Goal: Information Seeking & Learning: Learn about a topic

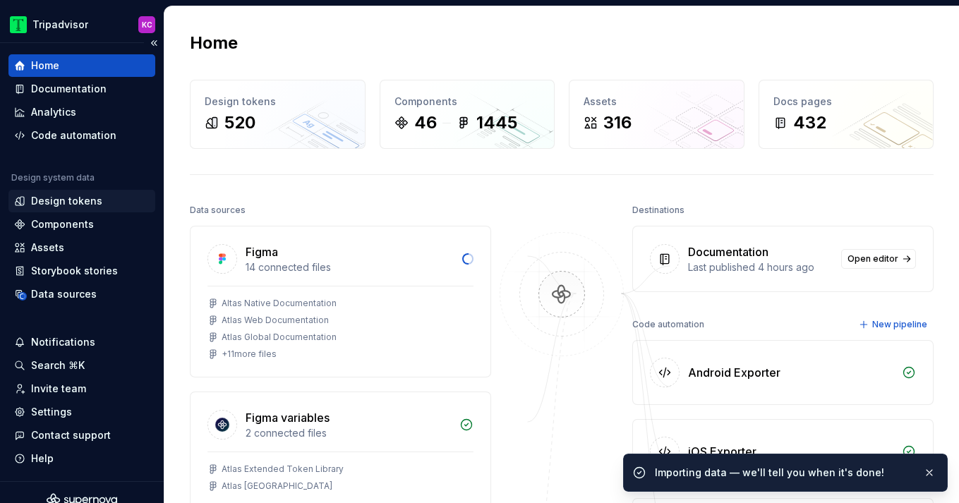
click at [73, 196] on div "Design tokens" at bounding box center [66, 201] width 71 height 14
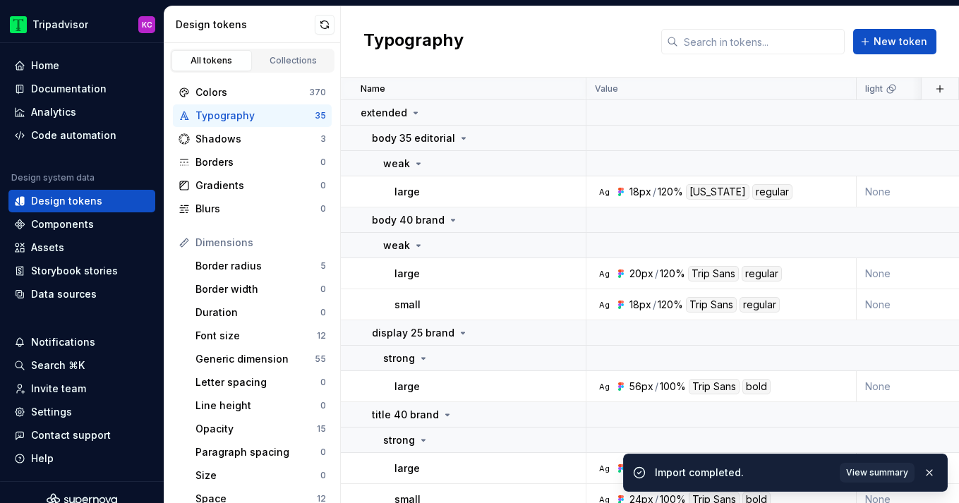
click at [531, 71] on div "Typography New token" at bounding box center [650, 41] width 618 height 71
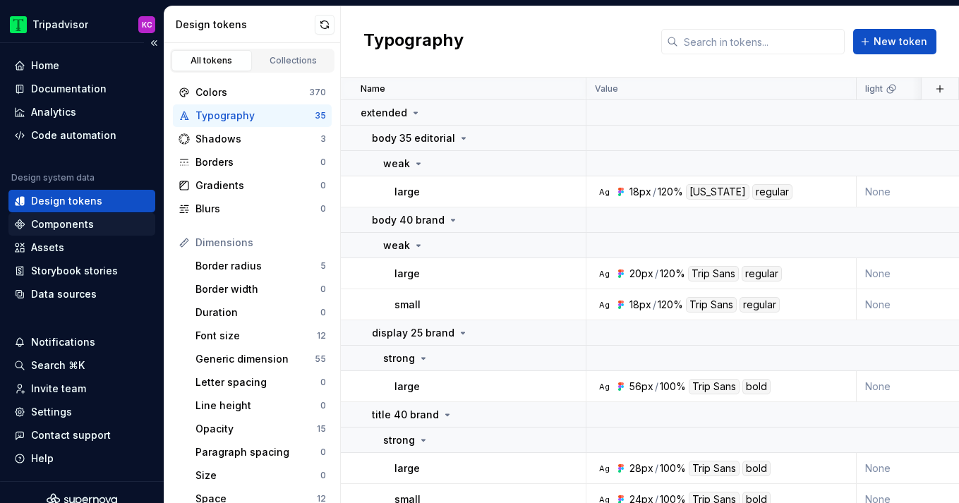
click at [89, 223] on div "Components" at bounding box center [62, 224] width 63 height 14
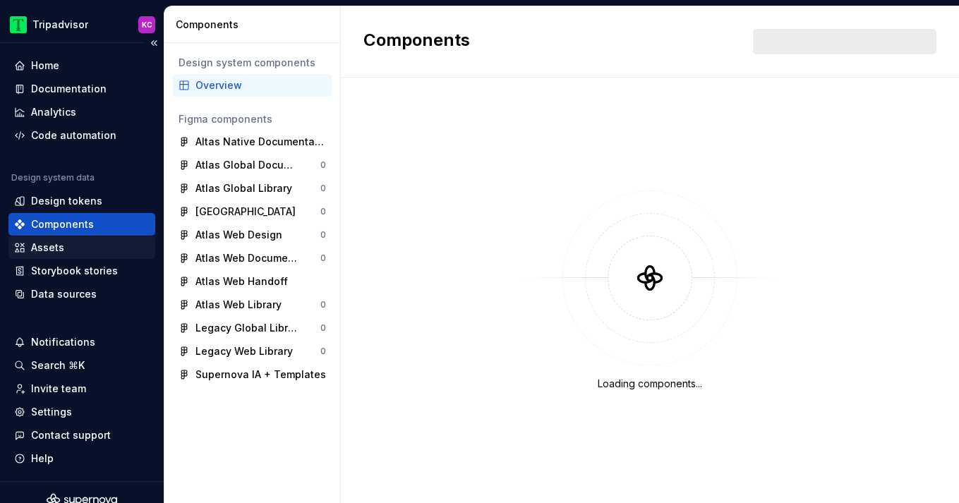
click at [50, 245] on div "Assets" at bounding box center [47, 248] width 33 height 14
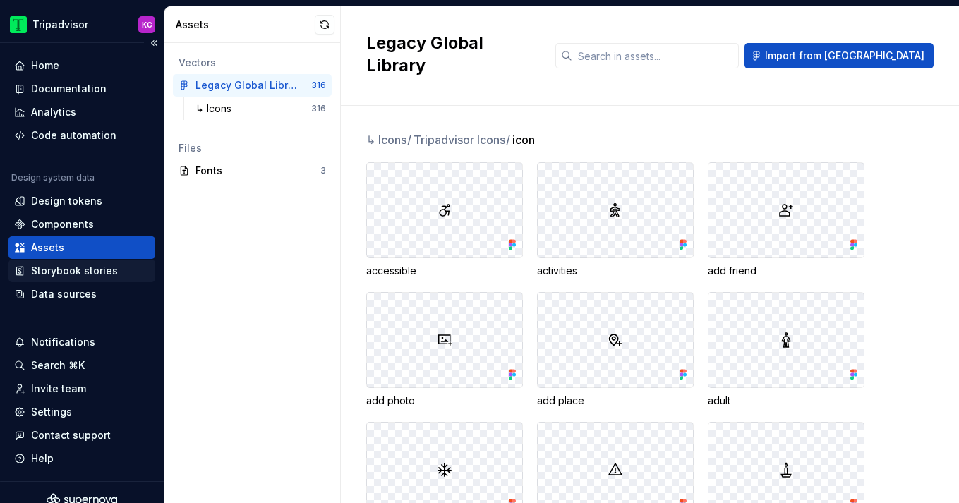
click at [78, 274] on div "Storybook stories" at bounding box center [74, 271] width 87 height 14
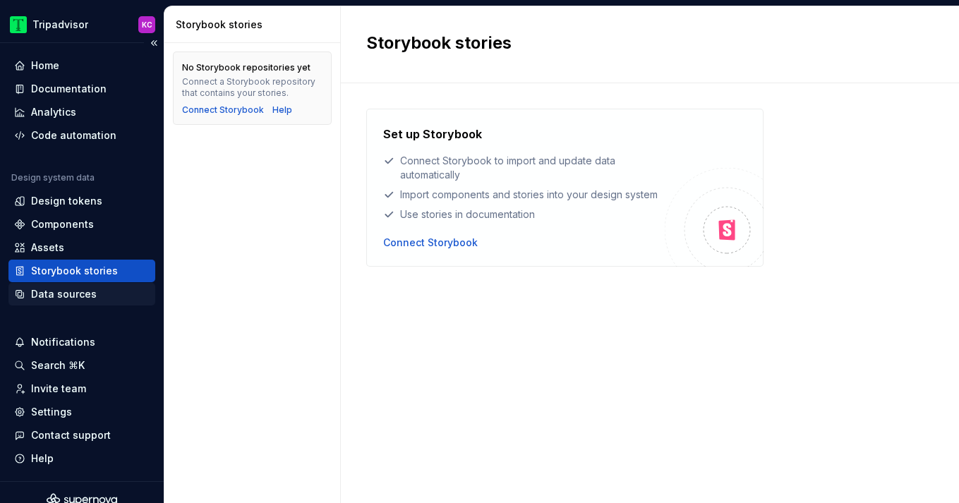
click at [69, 294] on div "Data sources" at bounding box center [64, 294] width 66 height 14
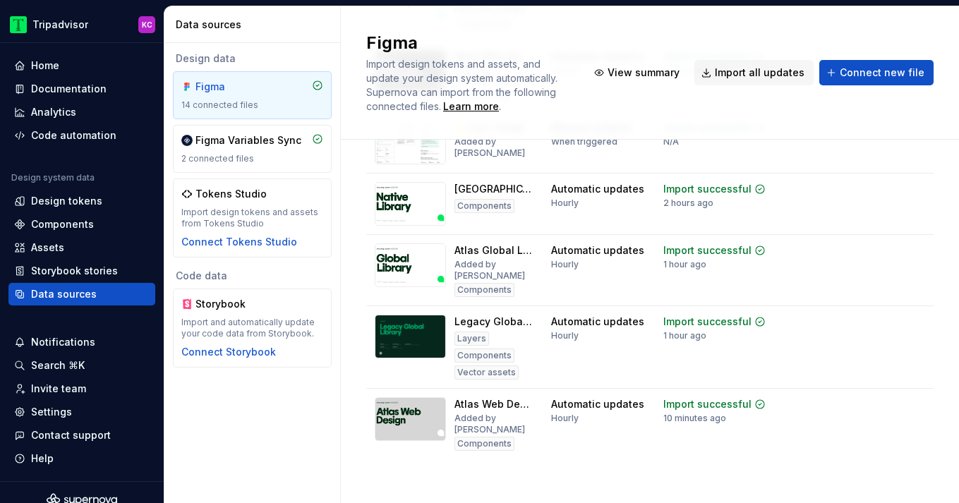
scroll to position [655, 0]
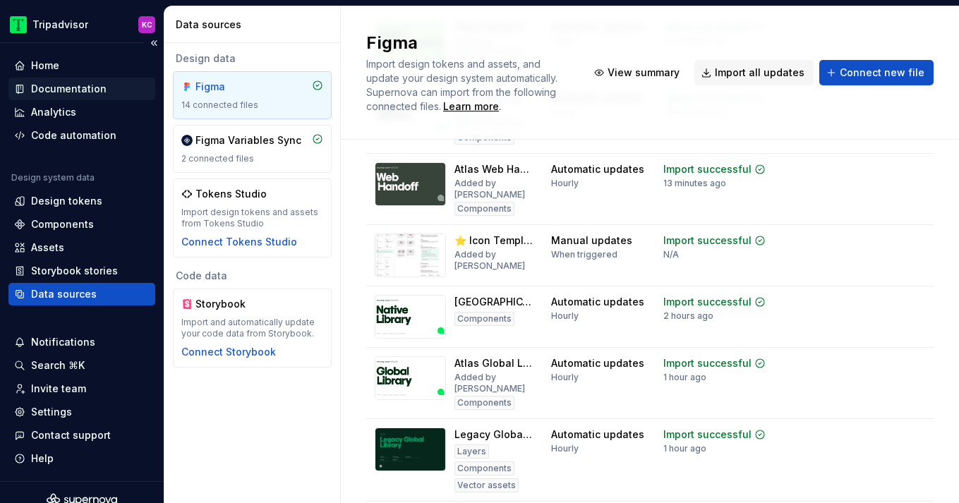
click at [56, 87] on div "Documentation" at bounding box center [68, 89] width 75 height 14
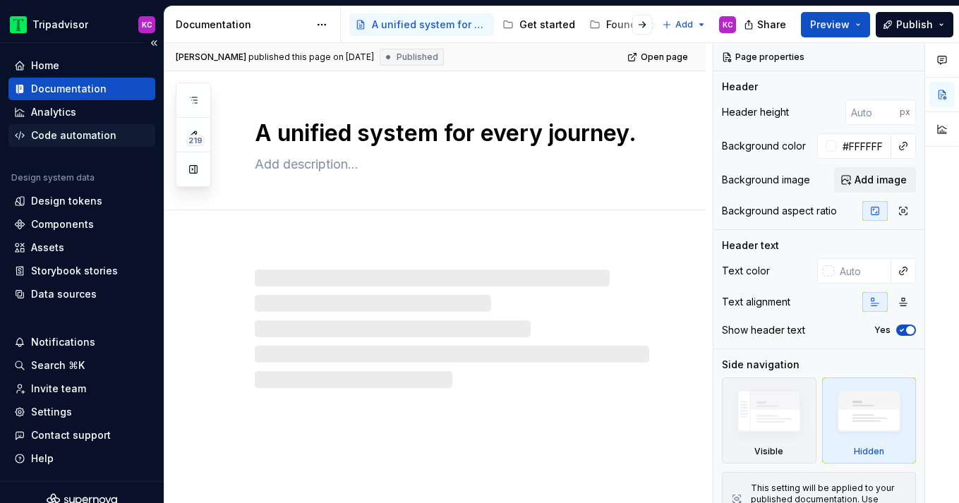
type textarea "*"
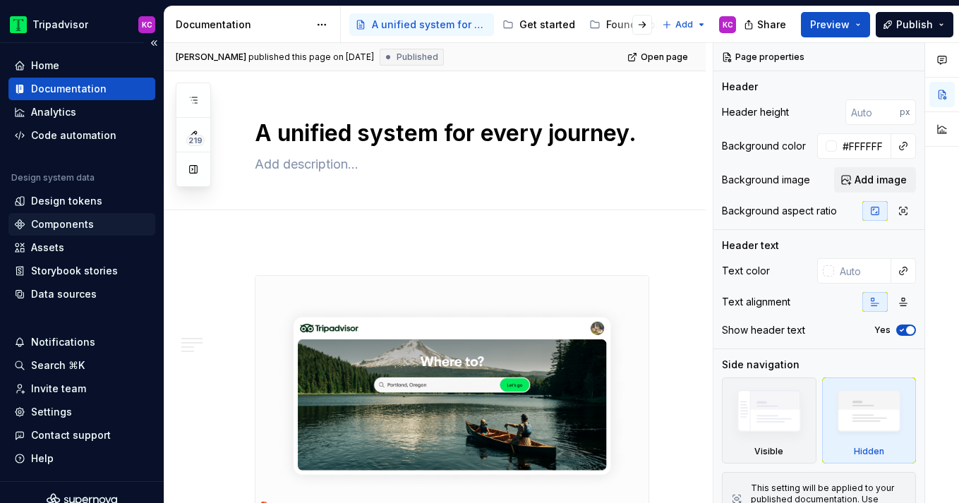
click at [82, 224] on div "Components" at bounding box center [62, 224] width 63 height 14
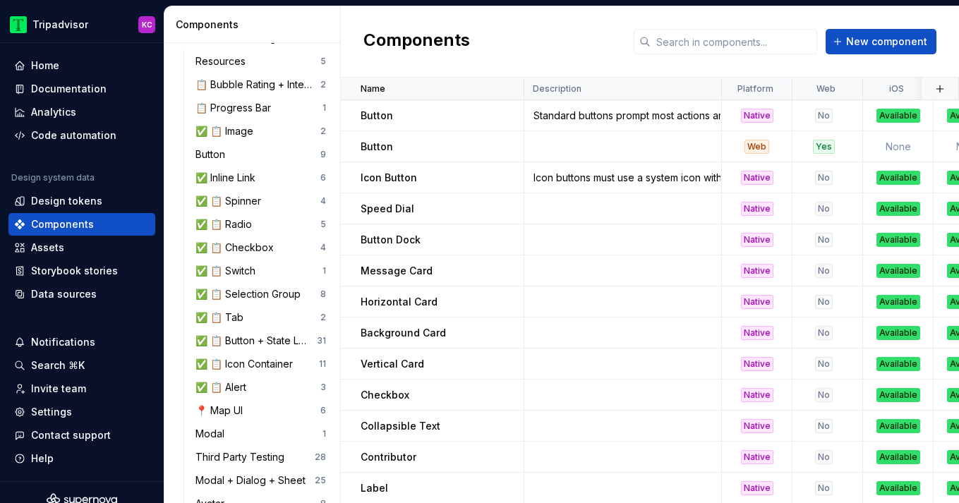
scroll to position [1378, 0]
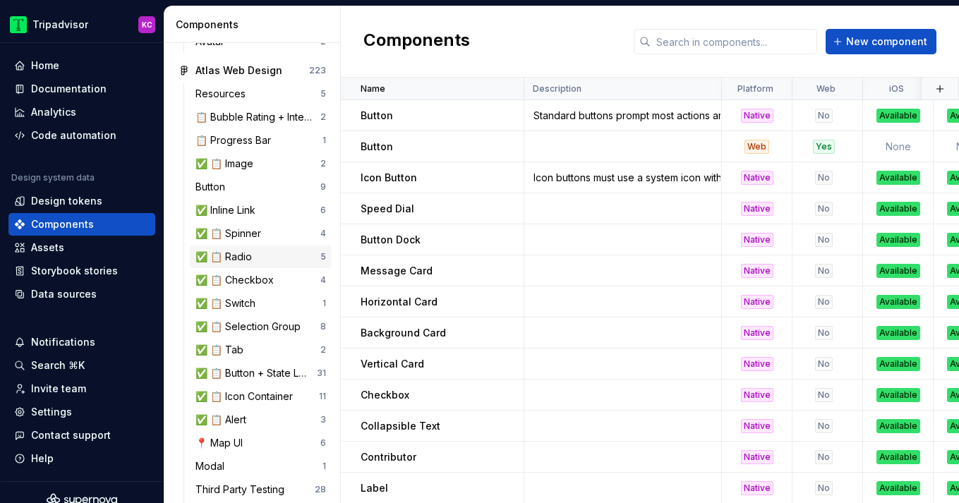
click at [251, 254] on div "✅ 📋 Radio" at bounding box center [226, 257] width 62 height 14
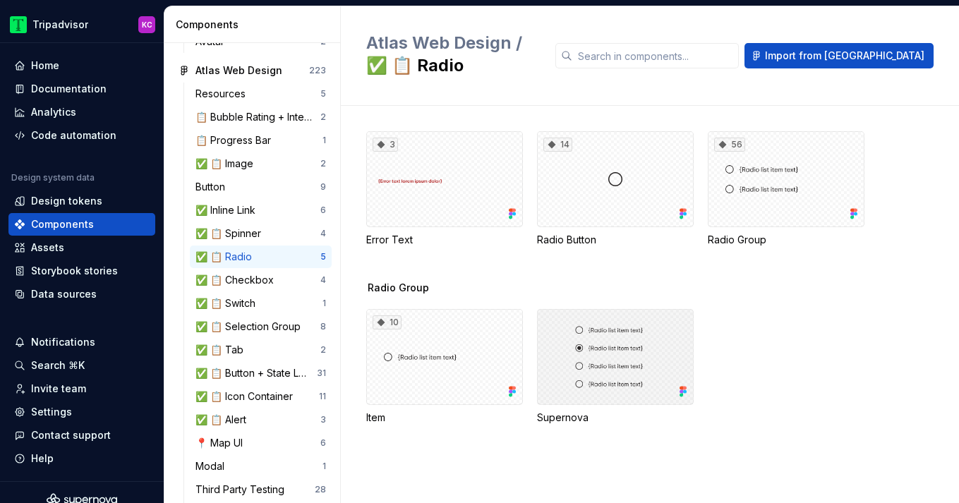
click at [564, 356] on div at bounding box center [615, 357] width 157 height 96
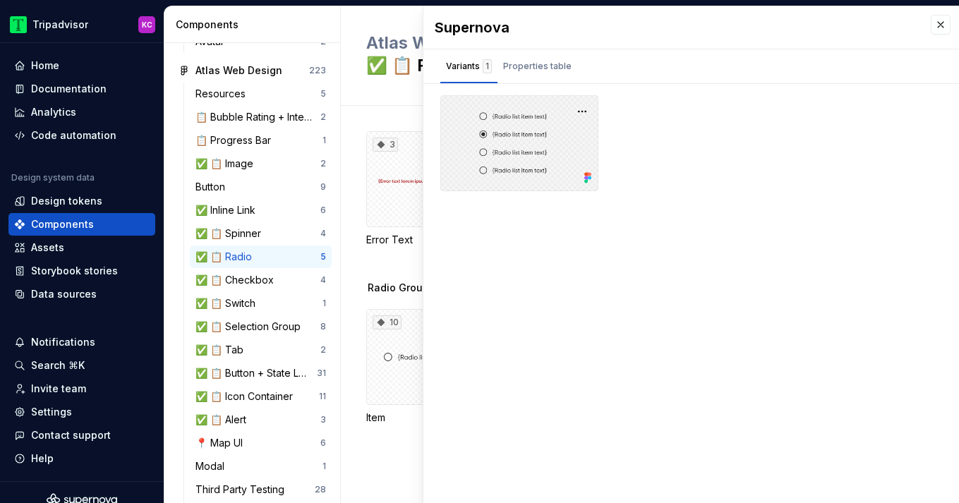
click at [510, 143] on div at bounding box center [519, 143] width 158 height 96
click at [528, 75] on div "Properties table" at bounding box center [537, 66] width 80 height 23
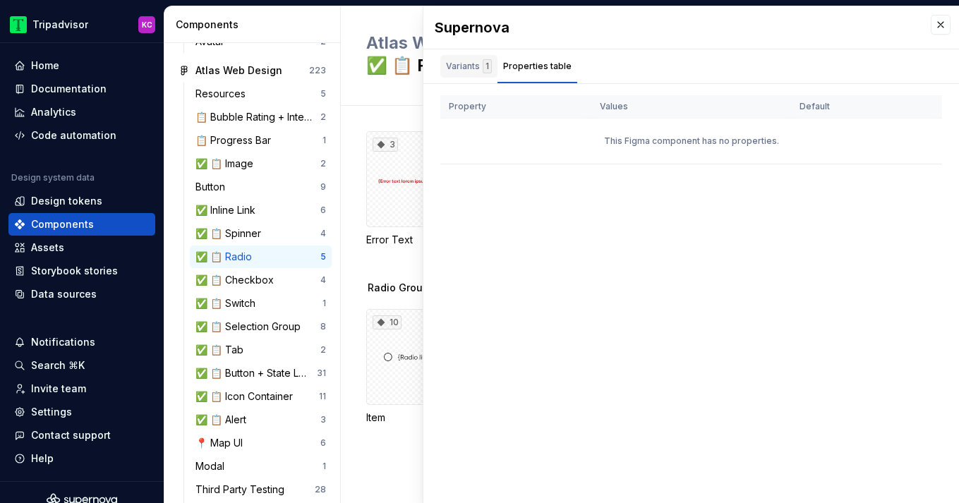
click at [475, 71] on div "Variants 1" at bounding box center [469, 66] width 46 height 14
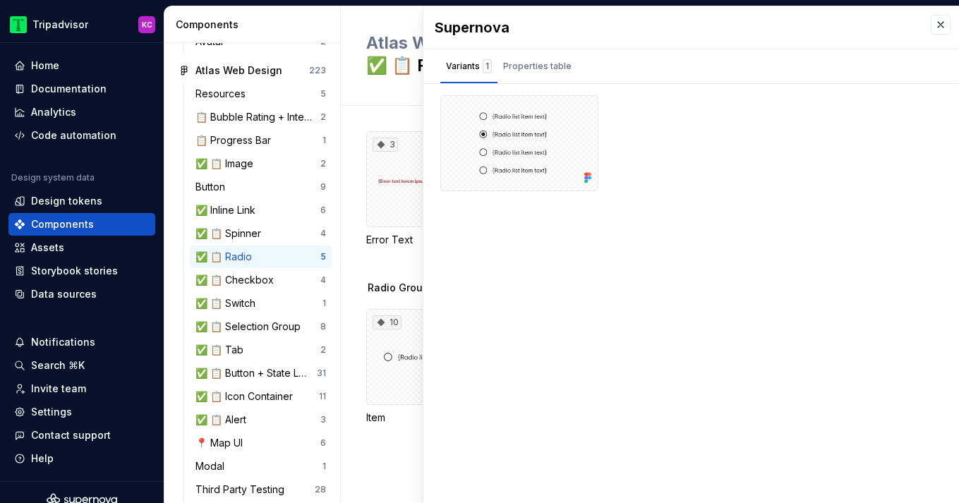
click at [387, 294] on span "Radio Group" at bounding box center [398, 288] width 61 height 14
click at [402, 320] on div "10" at bounding box center [444, 357] width 157 height 96
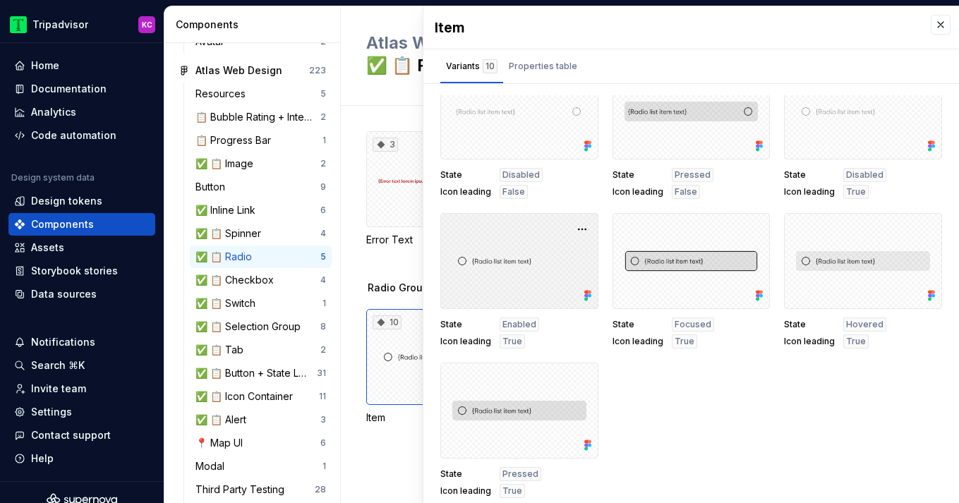
scroll to position [126, 0]
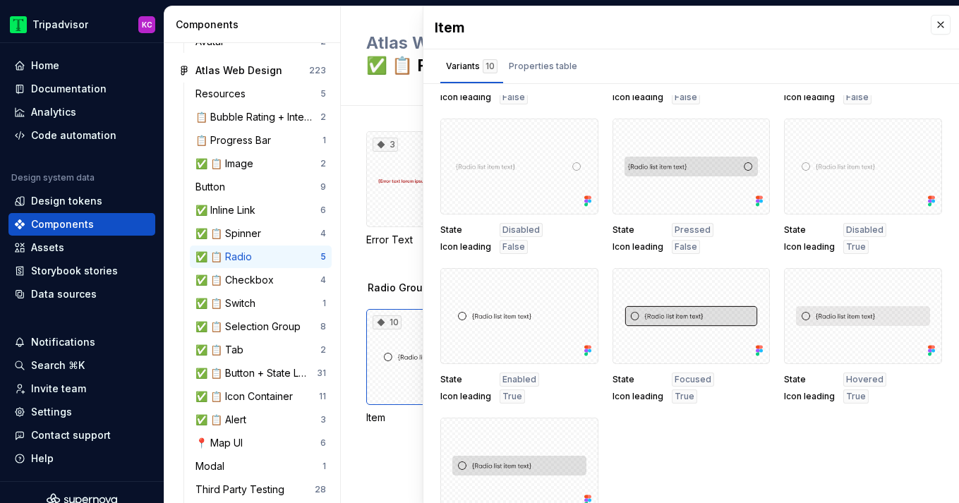
click at [380, 256] on div "3 Error Text 14 Radio Button 56 Radio Group" at bounding box center [662, 206] width 593 height 150
click at [391, 428] on div "Radio Group 10 Item Supernova" at bounding box center [662, 370] width 593 height 178
click at [940, 33] on button "button" at bounding box center [940, 25] width 20 height 20
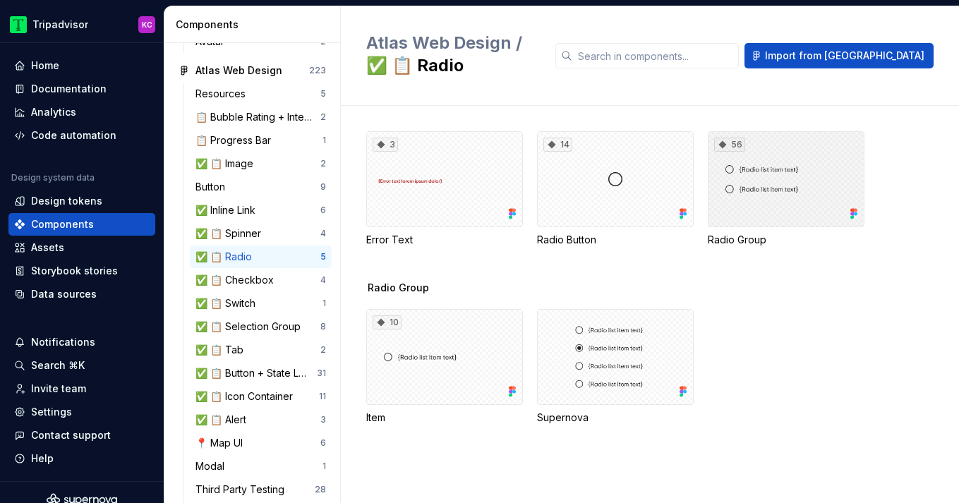
click at [803, 178] on div "56" at bounding box center [786, 179] width 157 height 96
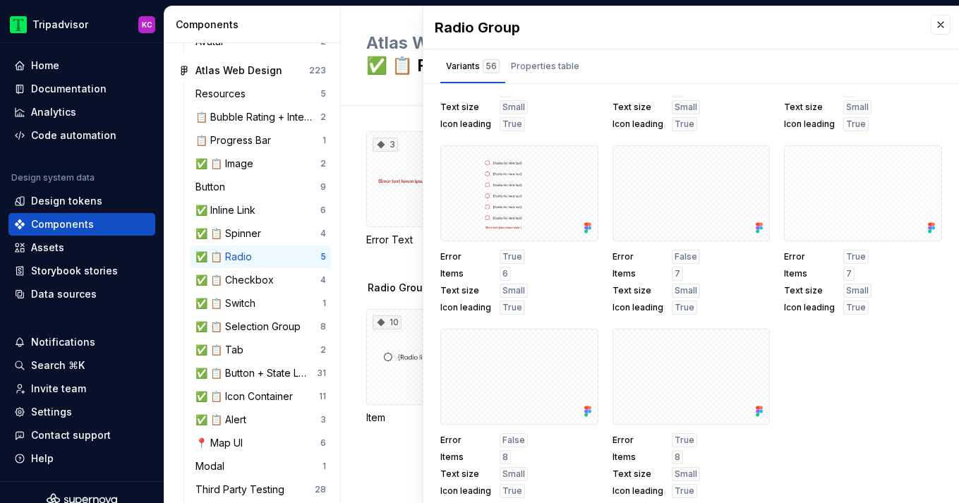
scroll to position [6, 0]
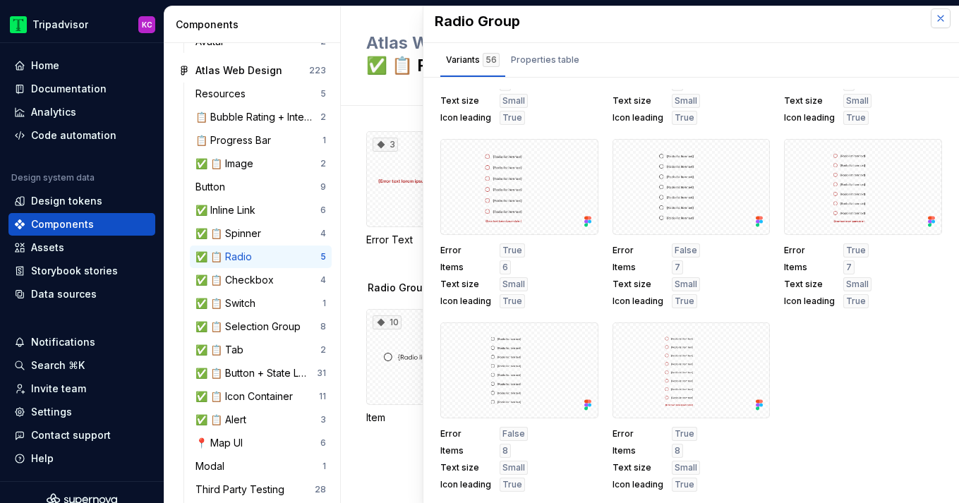
click at [940, 15] on button "button" at bounding box center [940, 18] width 20 height 20
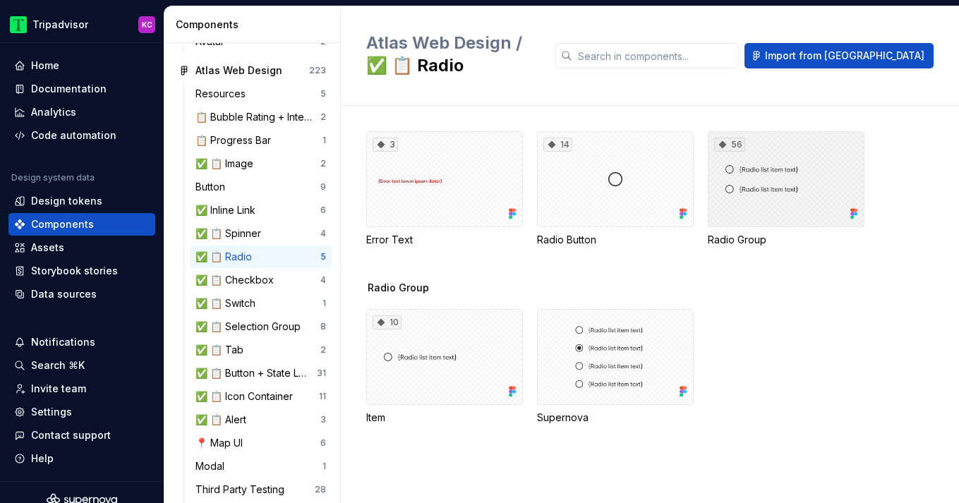
click at [772, 205] on div "56" at bounding box center [786, 179] width 157 height 96
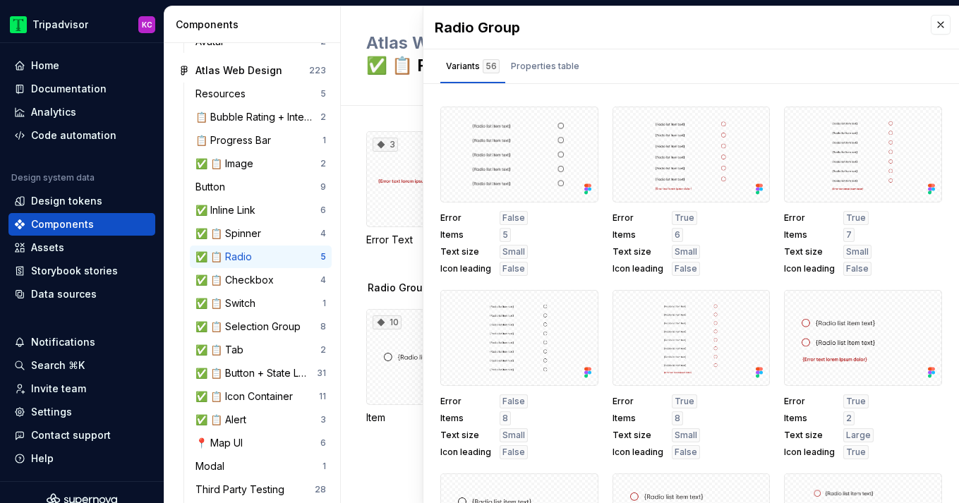
scroll to position [2009, 0]
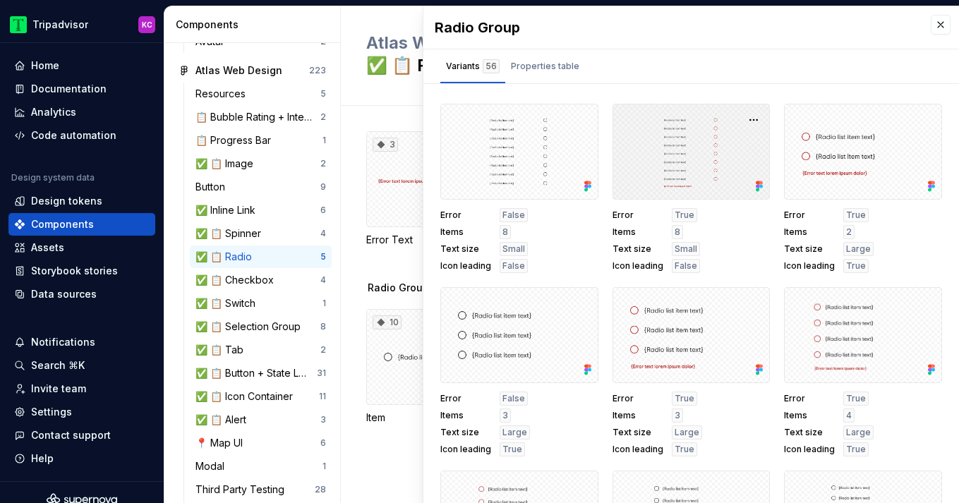
click at [688, 140] on div at bounding box center [691, 152] width 158 height 96
